Goal: Task Accomplishment & Management: Manage account settings

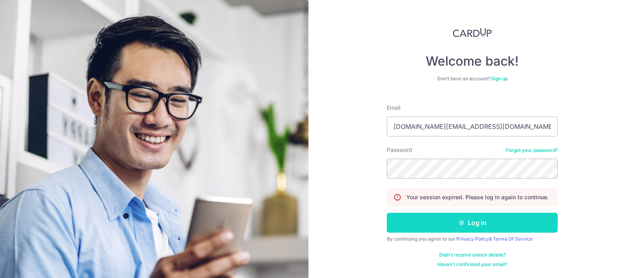
type input "[DOMAIN_NAME][EMAIL_ADDRESS][DOMAIN_NAME]"
click at [423, 218] on button "Log in" at bounding box center [472, 223] width 171 height 20
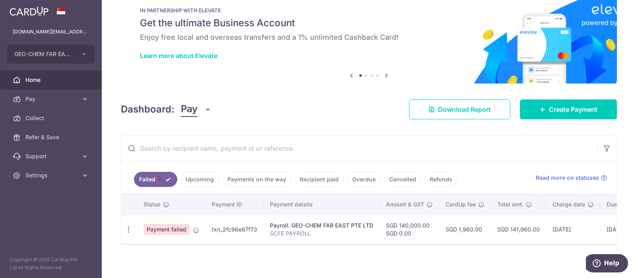
scroll to position [22, 0]
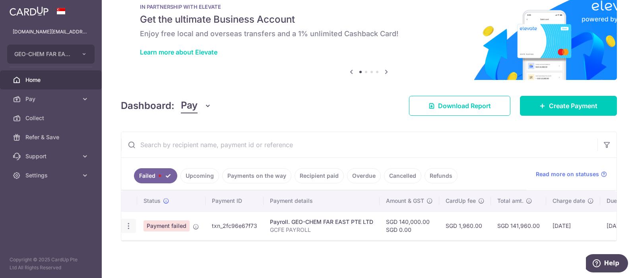
click at [127, 223] on icon "button" at bounding box center [128, 226] width 8 height 8
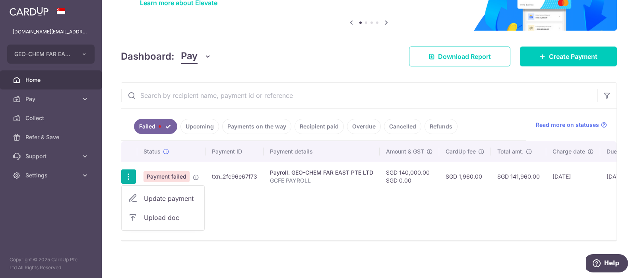
click at [176, 200] on span "Update payment" at bounding box center [171, 199] width 54 height 10
radio input "true"
type input "140,000.00"
type input "GCFE PAYROLL"
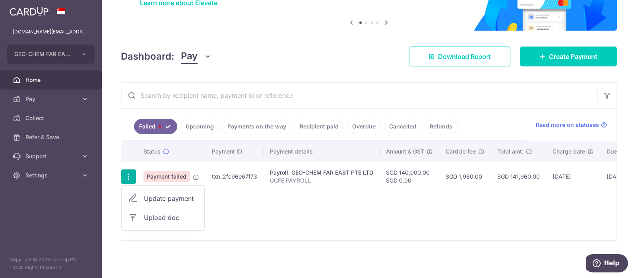
scroll to position [22, 0]
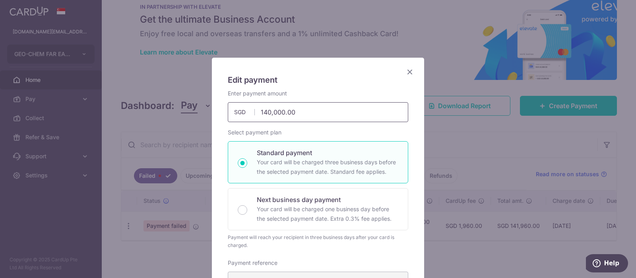
drag, startPoint x: 312, startPoint y: 112, endPoint x: 258, endPoint y: 117, distance: 54.3
click at [258, 114] on input "140,000.00" at bounding box center [318, 112] width 181 height 20
type input "95,000.00"
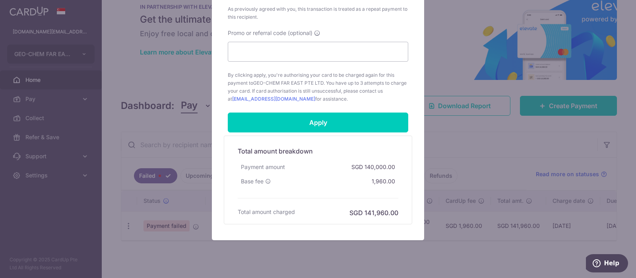
scroll to position [472, 0]
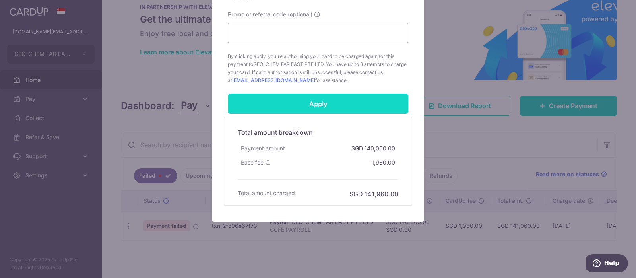
click at [323, 107] on input "Apply" at bounding box center [318, 104] width 181 height 20
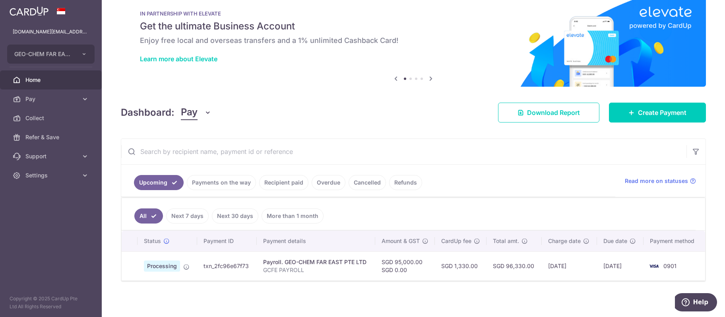
scroll to position [17, 0]
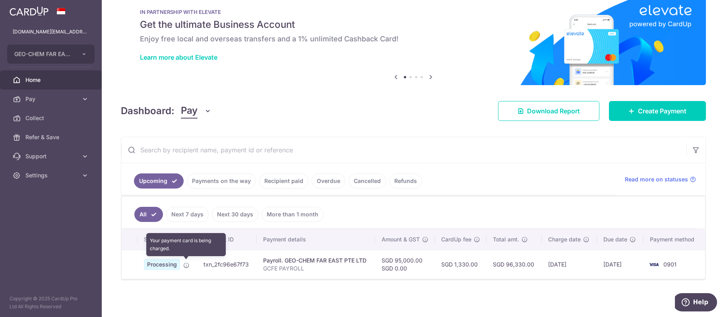
click at [185, 266] on icon at bounding box center [186, 265] width 6 height 6
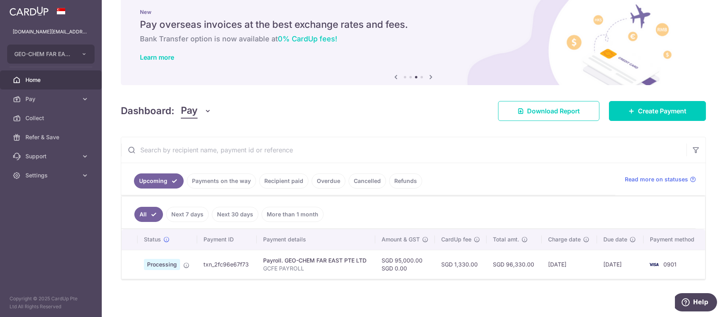
click at [44, 83] on span "Home" at bounding box center [51, 80] width 52 height 8
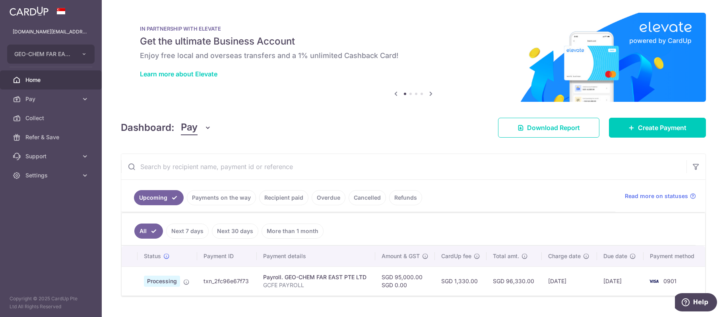
scroll to position [17, 0]
